Goal: Go to known website: Access a specific website the user already knows

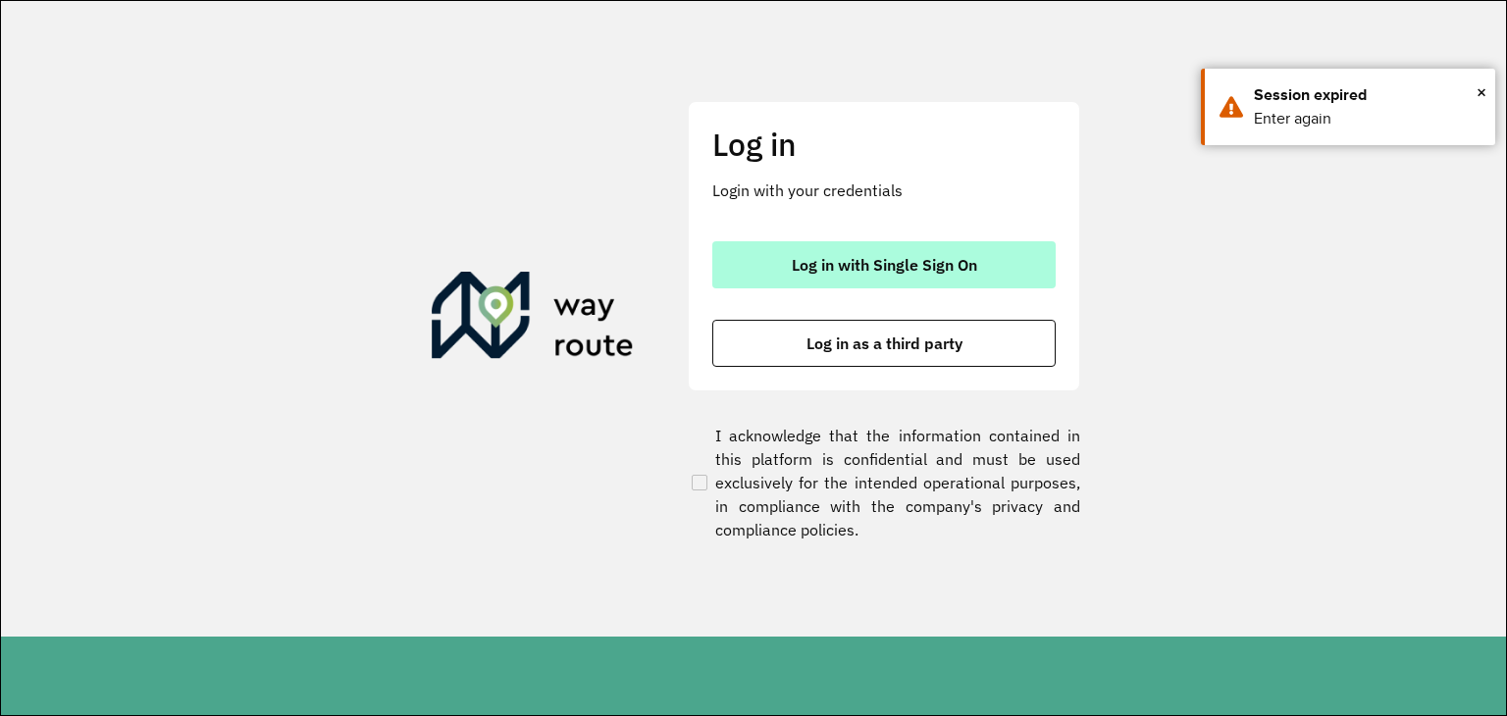
click at [763, 272] on button "Log in with Single Sign On" at bounding box center [883, 264] width 343 height 47
